Goal: Task Accomplishment & Management: Use online tool/utility

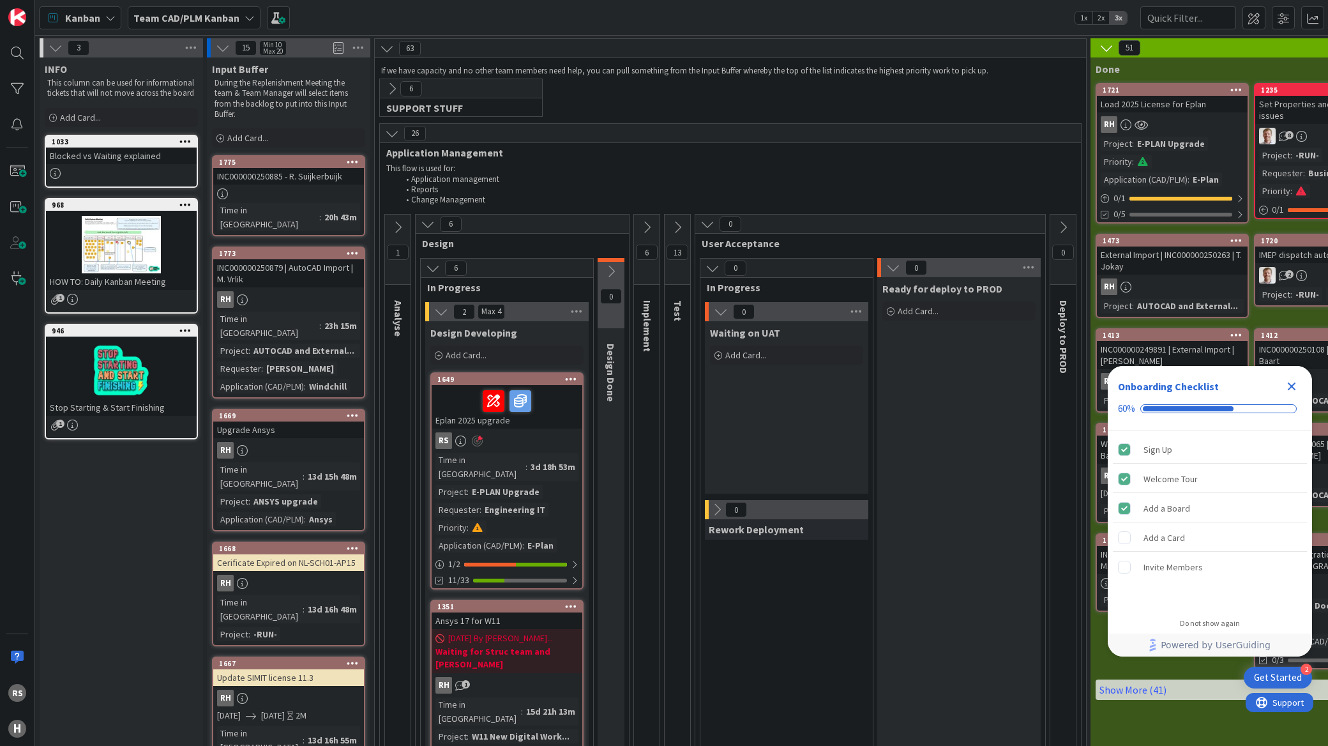
click at [1294, 387] on icon "Close Checklist" at bounding box center [1291, 386] width 15 height 15
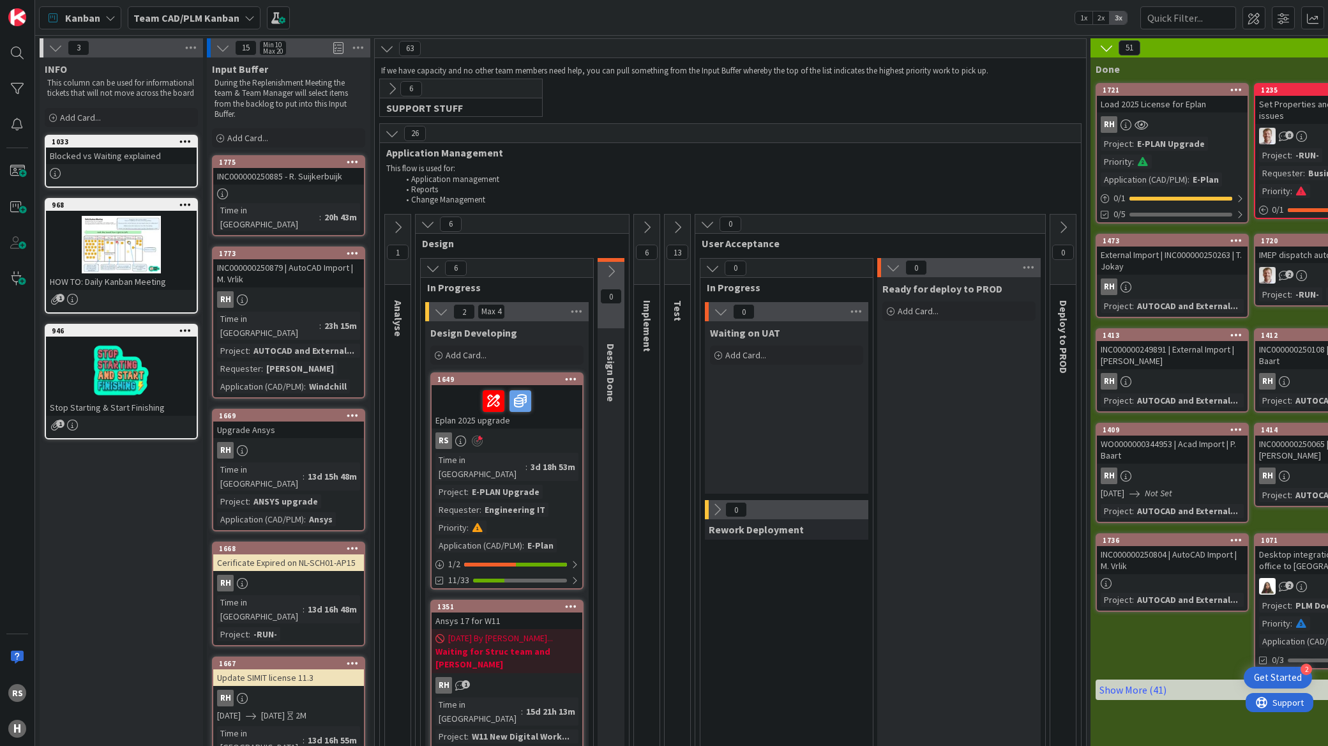
click at [11, 105] on div "RS H" at bounding box center [17, 373] width 35 height 746
click at [14, 98] on div at bounding box center [17, 89] width 26 height 26
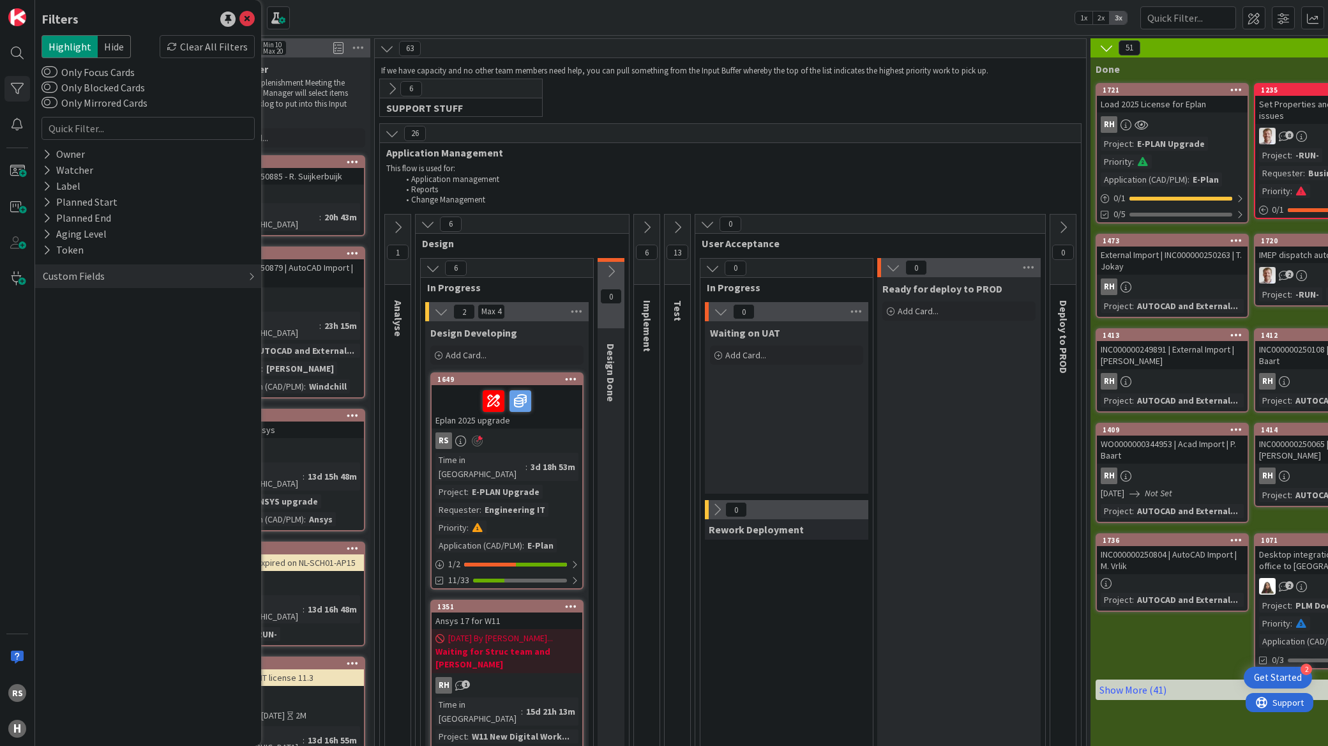
click at [80, 75] on label "Only Focus Cards" at bounding box center [87, 71] width 93 height 15
click at [57, 75] on button "Only Focus Cards" at bounding box center [49, 72] width 16 height 13
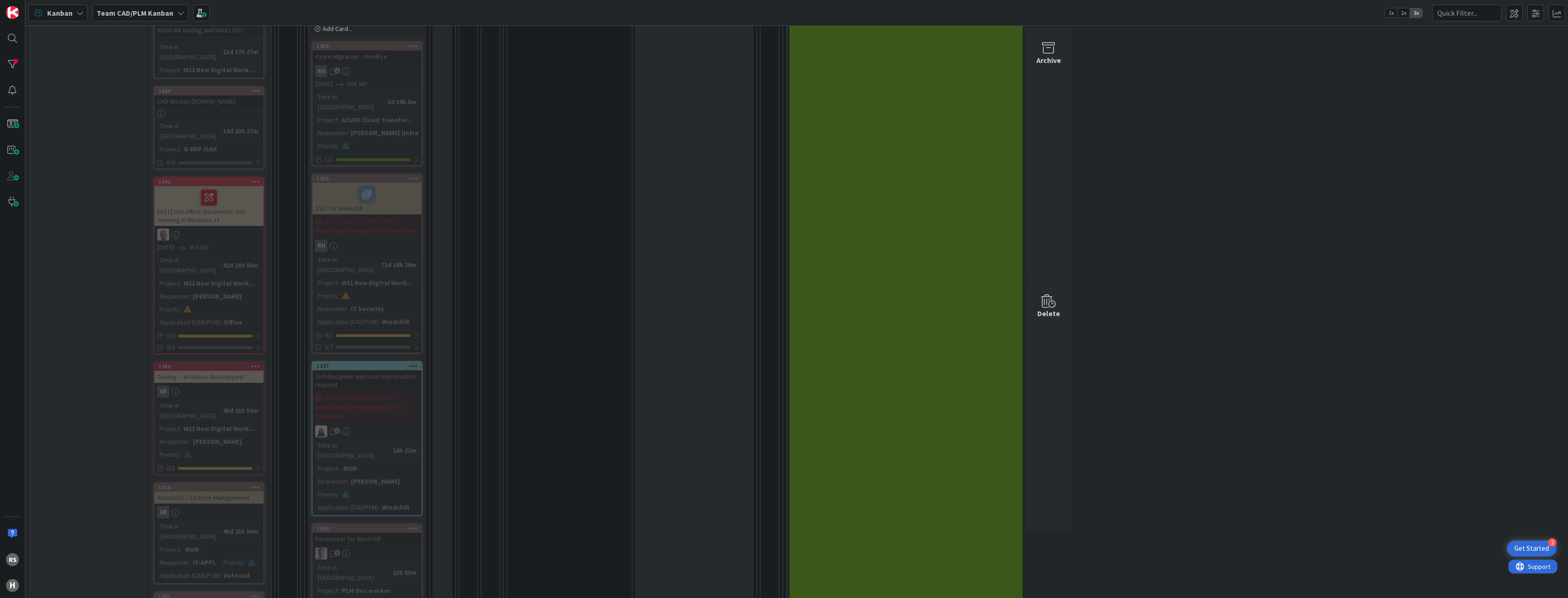
scroll to position [926, 0]
